Goal: Check status: Check status

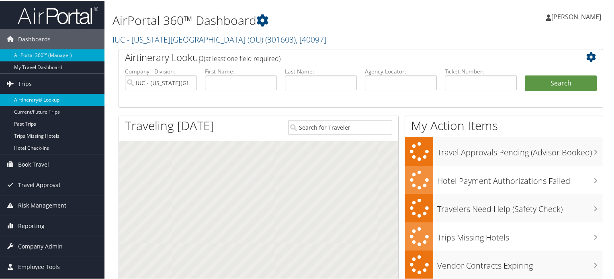
click at [34, 96] on link "Airtinerary® Lookup" at bounding box center [52, 99] width 104 height 12
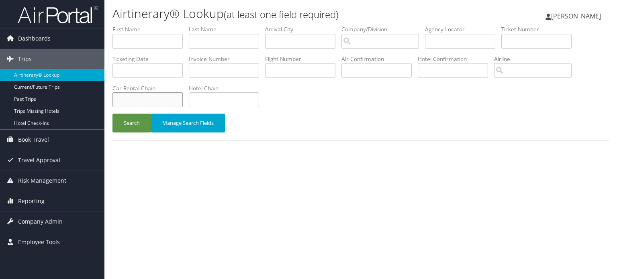
click at [168, 99] on input "text" at bounding box center [147, 99] width 70 height 15
type input "Hertz"
click at [227, 36] on input "text" at bounding box center [224, 41] width 70 height 15
click at [139, 128] on button "Search" at bounding box center [131, 123] width 39 height 19
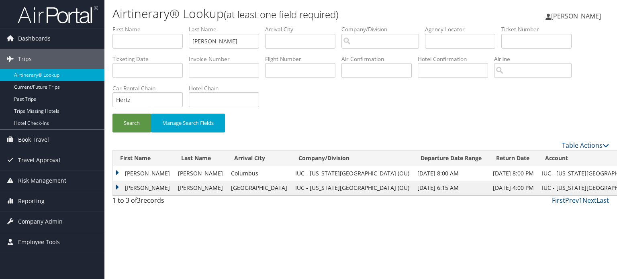
click at [119, 168] on td "SUSAN" at bounding box center [143, 173] width 61 height 14
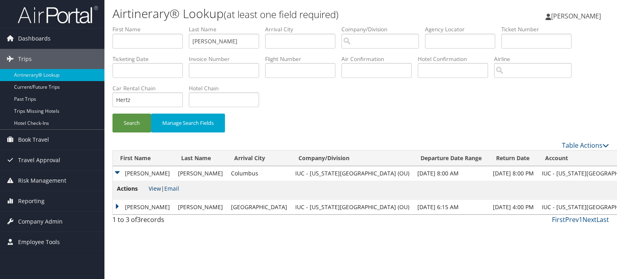
click at [156, 190] on link "View" at bounding box center [155, 189] width 12 height 8
click at [234, 38] on input "Murphy" at bounding box center [224, 41] width 70 height 15
click at [234, 37] on input "Murphy" at bounding box center [224, 41] width 70 height 15
type input "j"
type input "Joe"
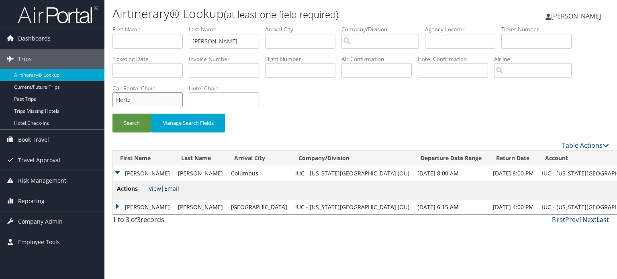
click at [157, 102] on input "Hertz" at bounding box center [147, 99] width 70 height 15
type input "Enterprise"
click at [112, 114] on button "Search" at bounding box center [131, 123] width 39 height 19
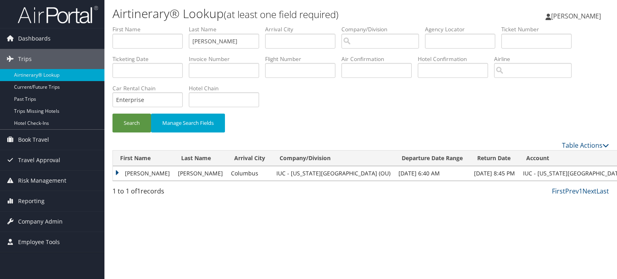
click at [116, 173] on td "ANDREW YUNHO" at bounding box center [143, 173] width 61 height 14
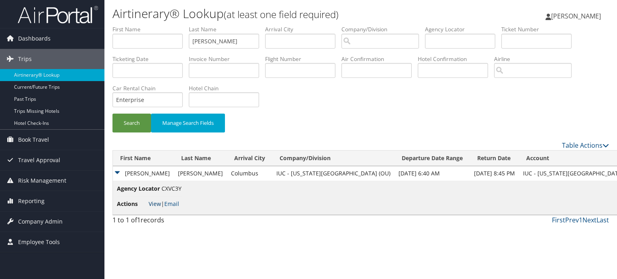
click at [152, 204] on link "View" at bounding box center [155, 204] width 12 height 8
drag, startPoint x: 198, startPoint y: 39, endPoint x: 184, endPoint y: 37, distance: 14.2
click at [184, 25] on ul "First Name Last Name Joe Departure City Arrival City Company/Division Airport/C…" at bounding box center [360, 25] width 497 height 0
type input "e"
type input "Durant"
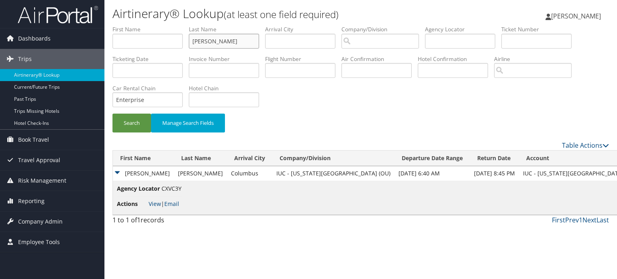
click at [112, 114] on button "Search" at bounding box center [131, 123] width 39 height 19
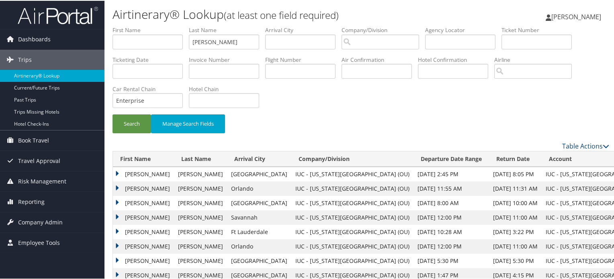
click at [118, 201] on td "BIANCA N" at bounding box center [143, 202] width 61 height 14
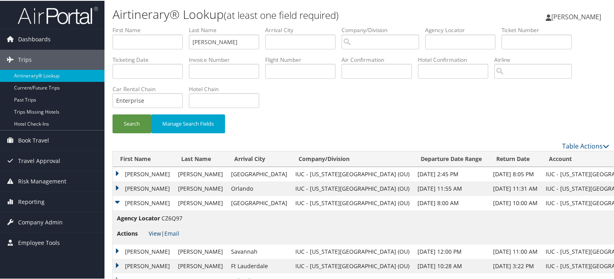
click at [158, 236] on link "View" at bounding box center [155, 233] width 12 height 8
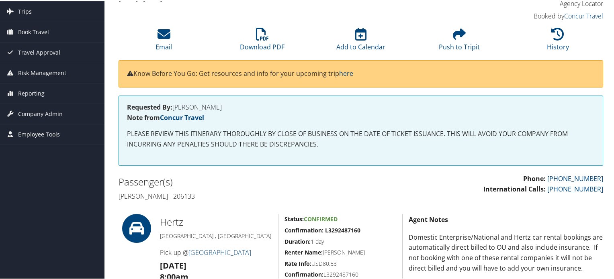
scroll to position [80, 0]
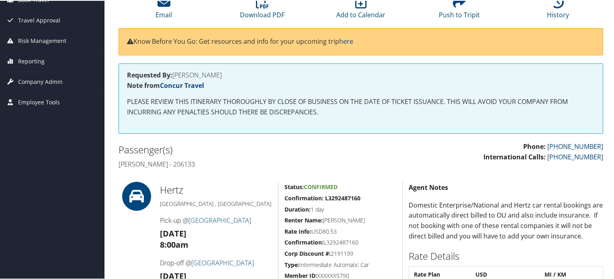
click at [185, 162] on h4 "Susan Murphy - 206133" at bounding box center [237, 163] width 236 height 9
copy h4 "206133"
drag, startPoint x: 173, startPoint y: 73, endPoint x: 225, endPoint y: 76, distance: 52.3
click at [225, 76] on h4 "Requested By: JENNA MONTLE" at bounding box center [361, 74] width 468 height 6
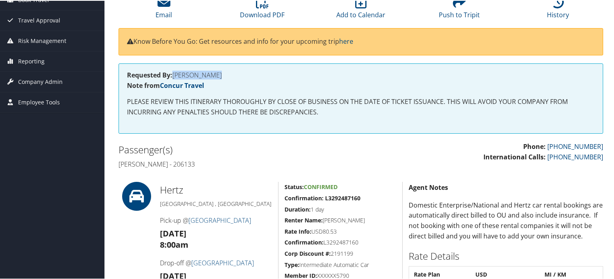
drag, startPoint x: 197, startPoint y: 72, endPoint x: 179, endPoint y: 72, distance: 18.1
click at [197, 72] on h4 "Requested By: JENNA MONTLE" at bounding box center [361, 74] width 468 height 6
drag, startPoint x: 219, startPoint y: 157, endPoint x: 219, endPoint y: 141, distance: 15.7
click at [220, 154] on div "Passenger(s) Susan Murphy - 206133" at bounding box center [236, 156] width 248 height 30
drag, startPoint x: 174, startPoint y: 74, endPoint x: 219, endPoint y: 72, distance: 45.0
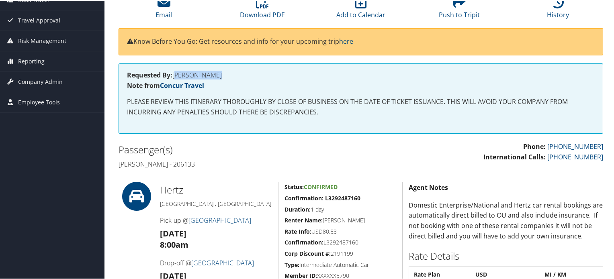
click at [219, 72] on h4 "Requested By: JENNA MONTLE" at bounding box center [361, 74] width 468 height 6
copy h4 "JENNA MONTLE"
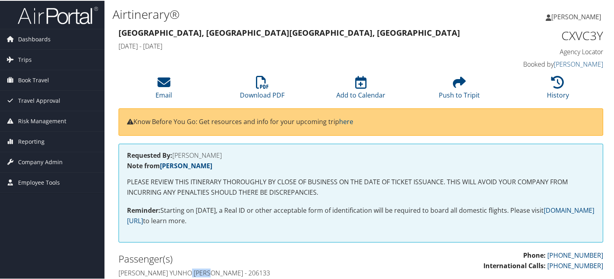
drag, startPoint x: 186, startPoint y: 272, endPoint x: 210, endPoint y: 271, distance: 23.7
click at [210, 271] on h4 "Andrew yunho Joe - 206133" at bounding box center [237, 272] width 236 height 9
copy h4 "206133"
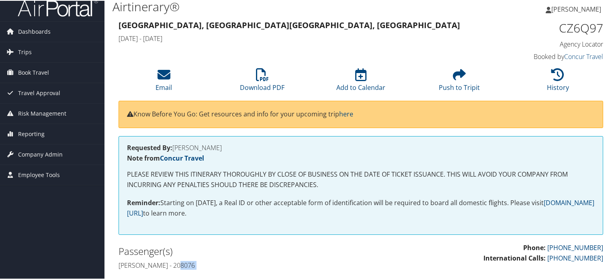
scroll to position [10, 0]
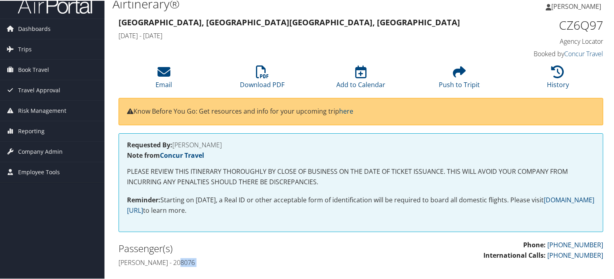
drag, startPoint x: 180, startPoint y: 273, endPoint x: 202, endPoint y: 264, distance: 23.9
click at [202, 264] on h4 "[PERSON_NAME] - 208076" at bounding box center [237, 262] width 236 height 9
copy h4 "208076"
